Goal: Transaction & Acquisition: Purchase product/service

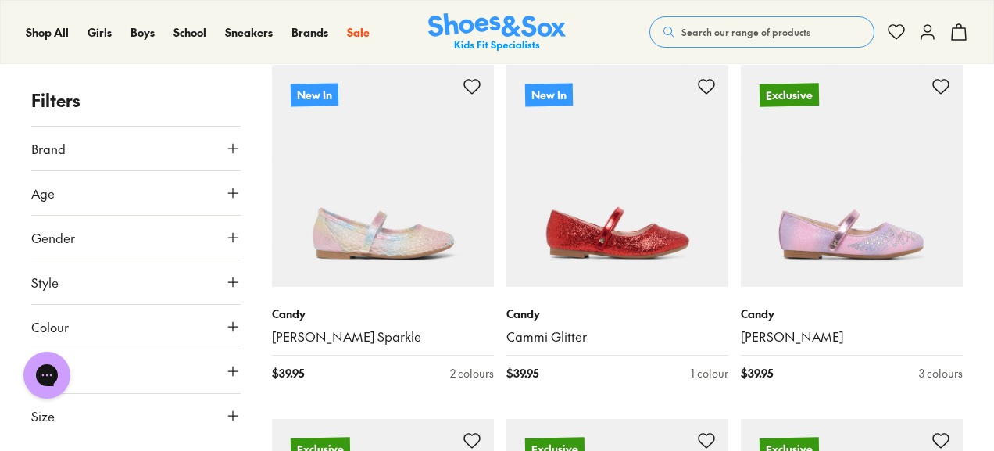
click at [234, 415] on icon at bounding box center [233, 416] width 16 height 16
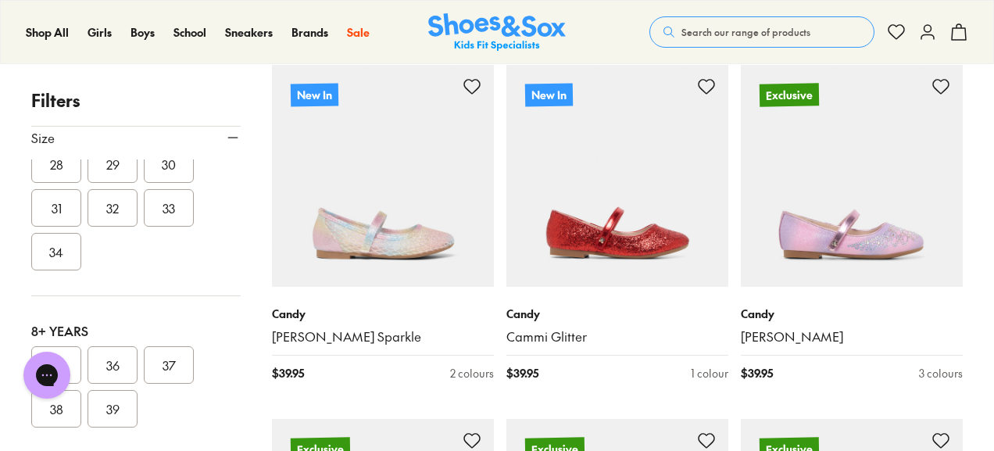
scroll to position [449, 0]
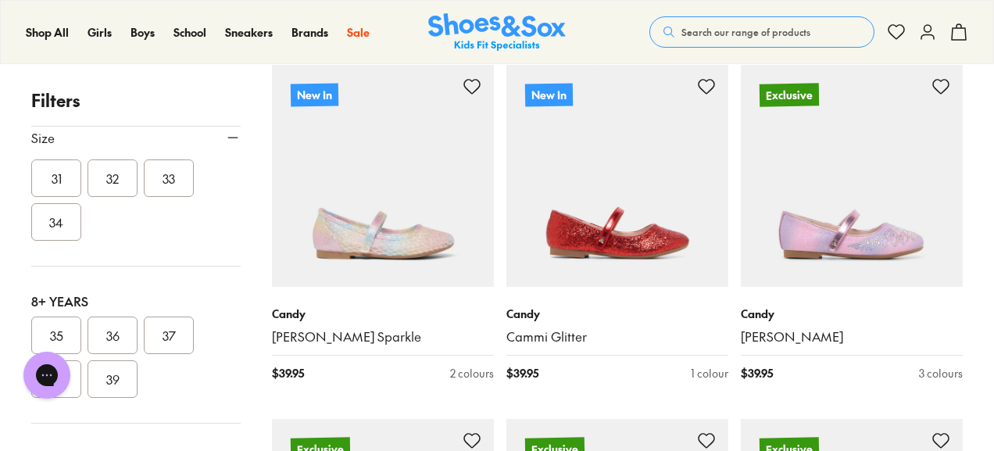
click at [120, 331] on button "36" at bounding box center [113, 336] width 50 height 38
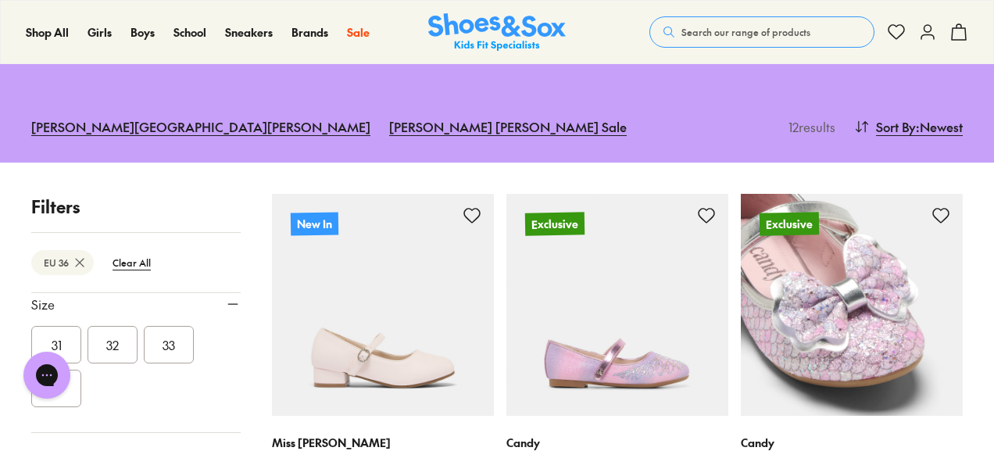
scroll to position [160, 0]
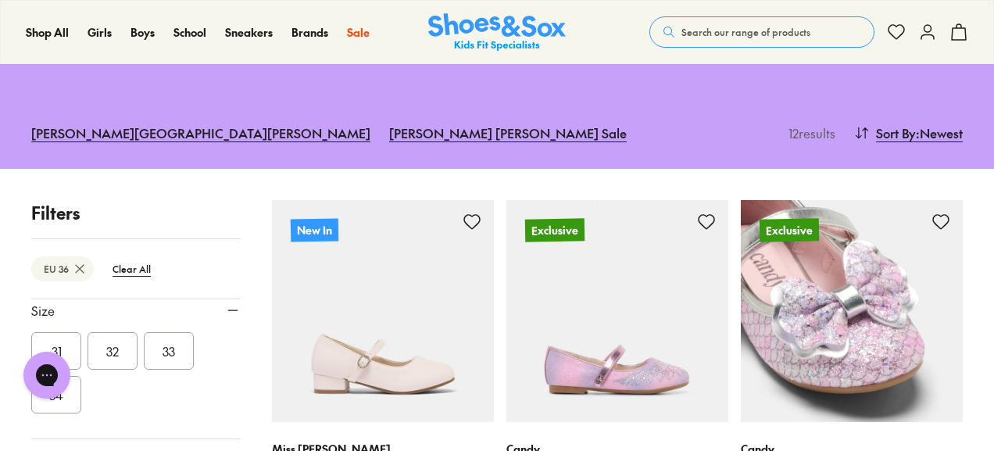
click at [897, 302] on img at bounding box center [852, 311] width 222 height 222
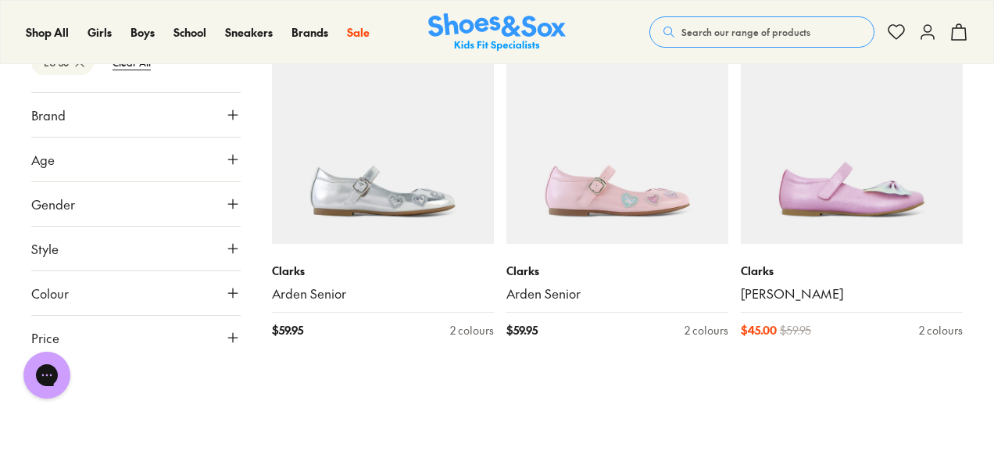
scroll to position [1349, 0]
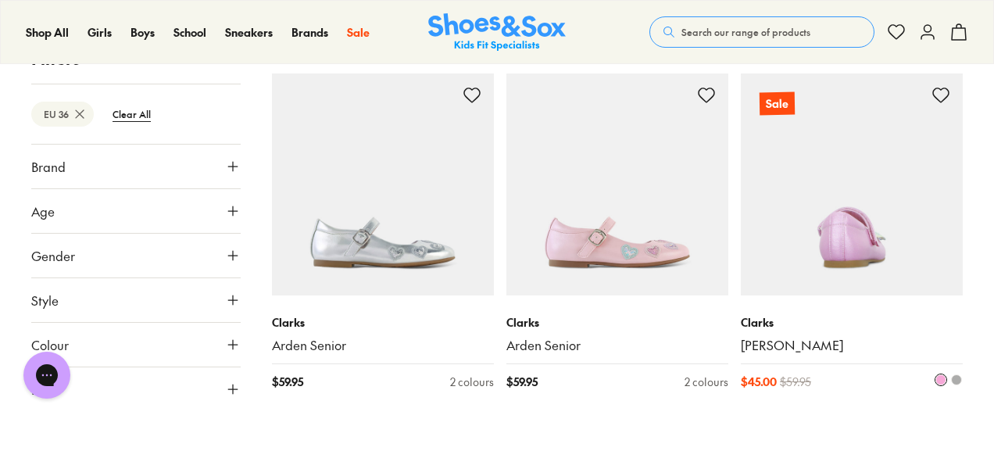
click at [891, 171] on img at bounding box center [852, 184] width 222 height 222
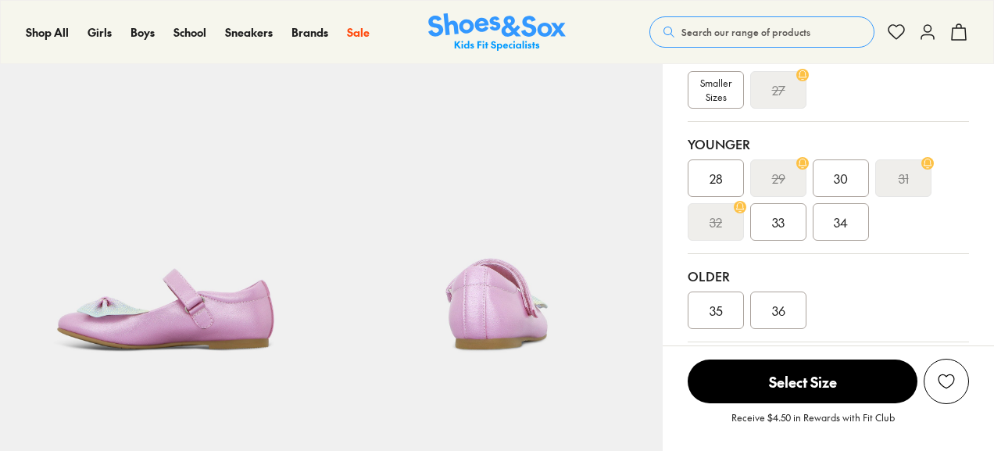
scroll to position [356, 0]
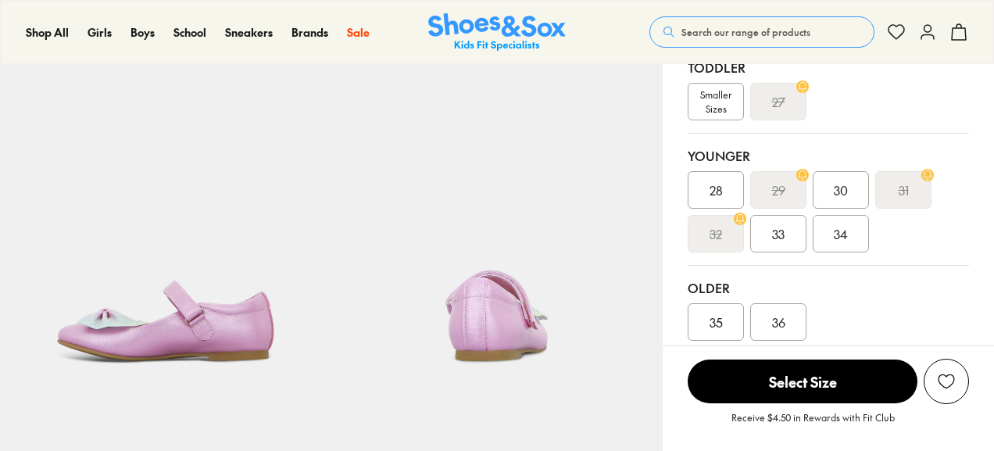
select select "*"
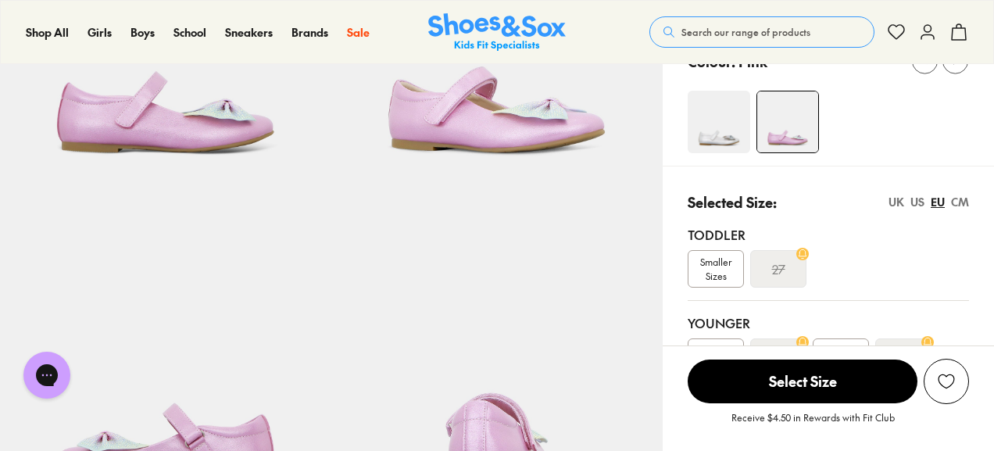
scroll to position [231, 0]
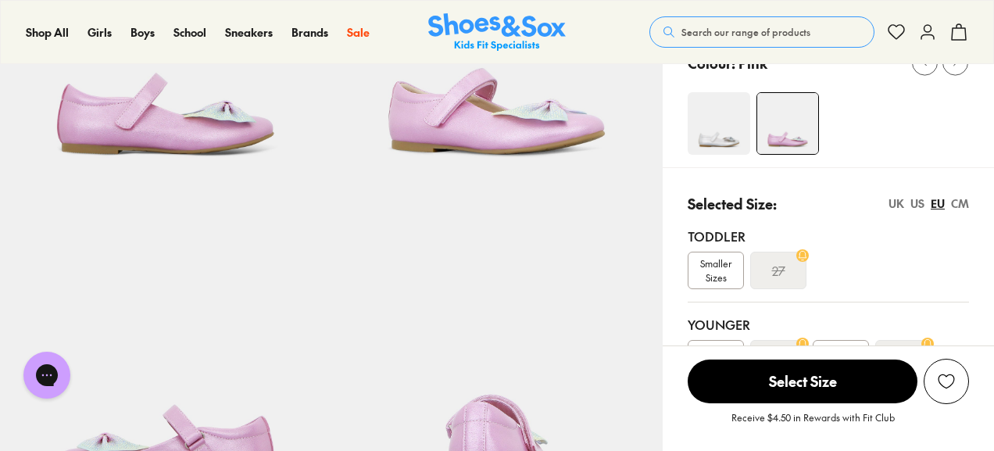
click at [897, 206] on div "UK" at bounding box center [897, 203] width 16 height 16
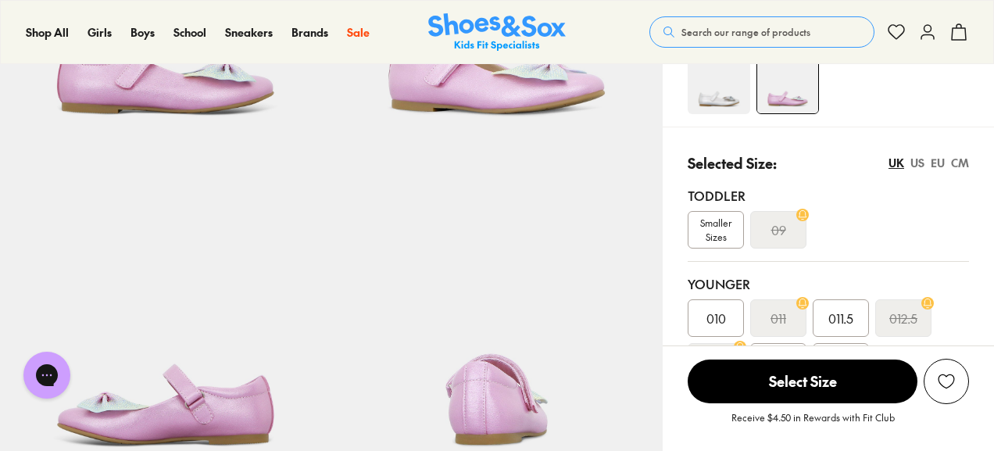
scroll to position [271, 0]
click at [918, 165] on div "US" at bounding box center [918, 164] width 14 height 16
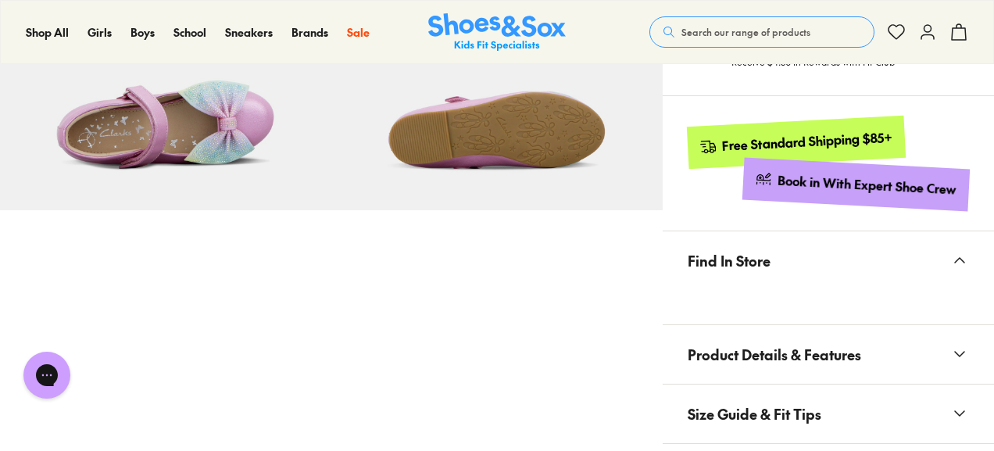
scroll to position [896, 0]
